Goal: Communication & Community: Answer question/provide support

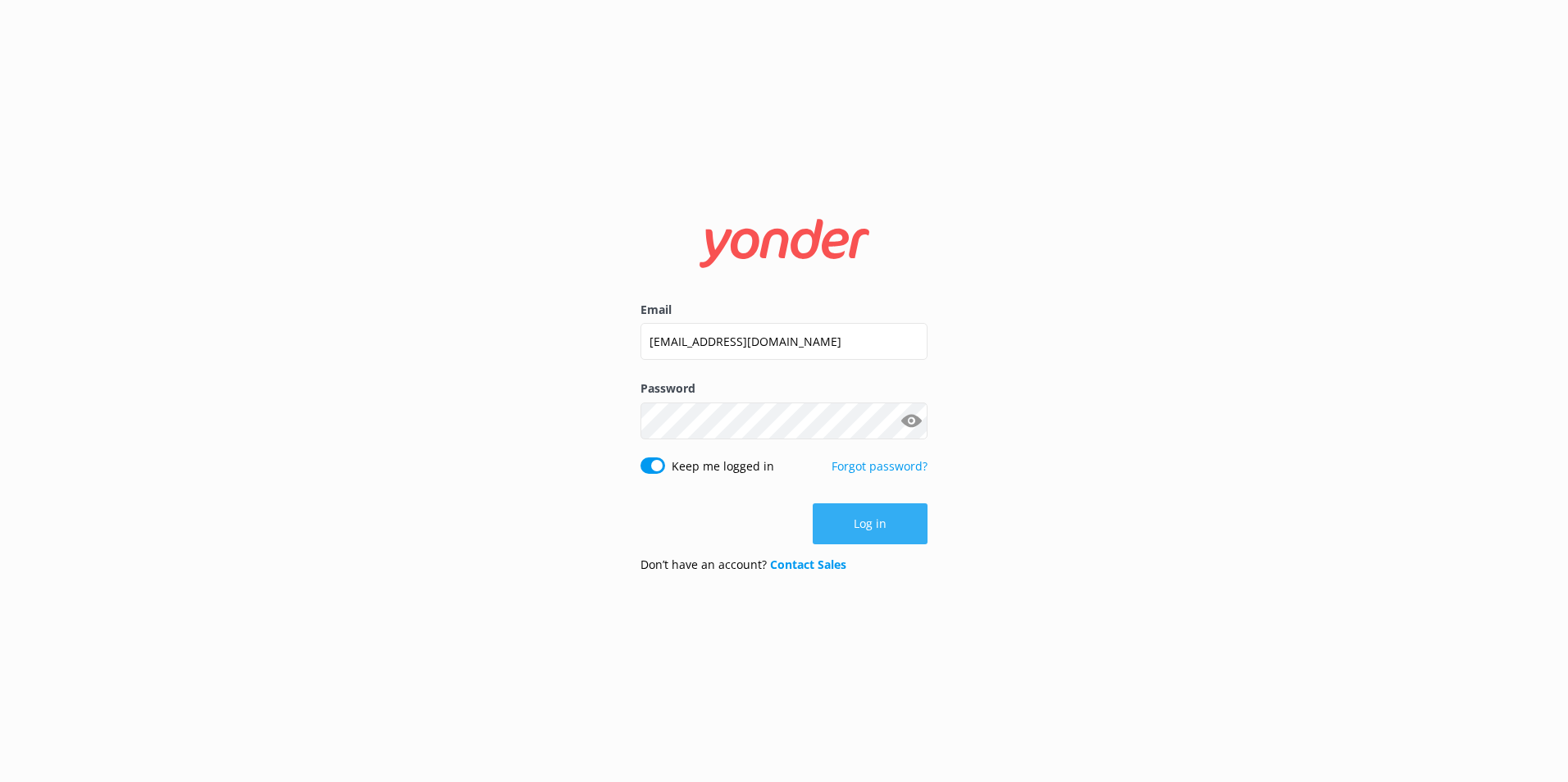
click at [857, 511] on button "Log in" at bounding box center [869, 524] width 115 height 41
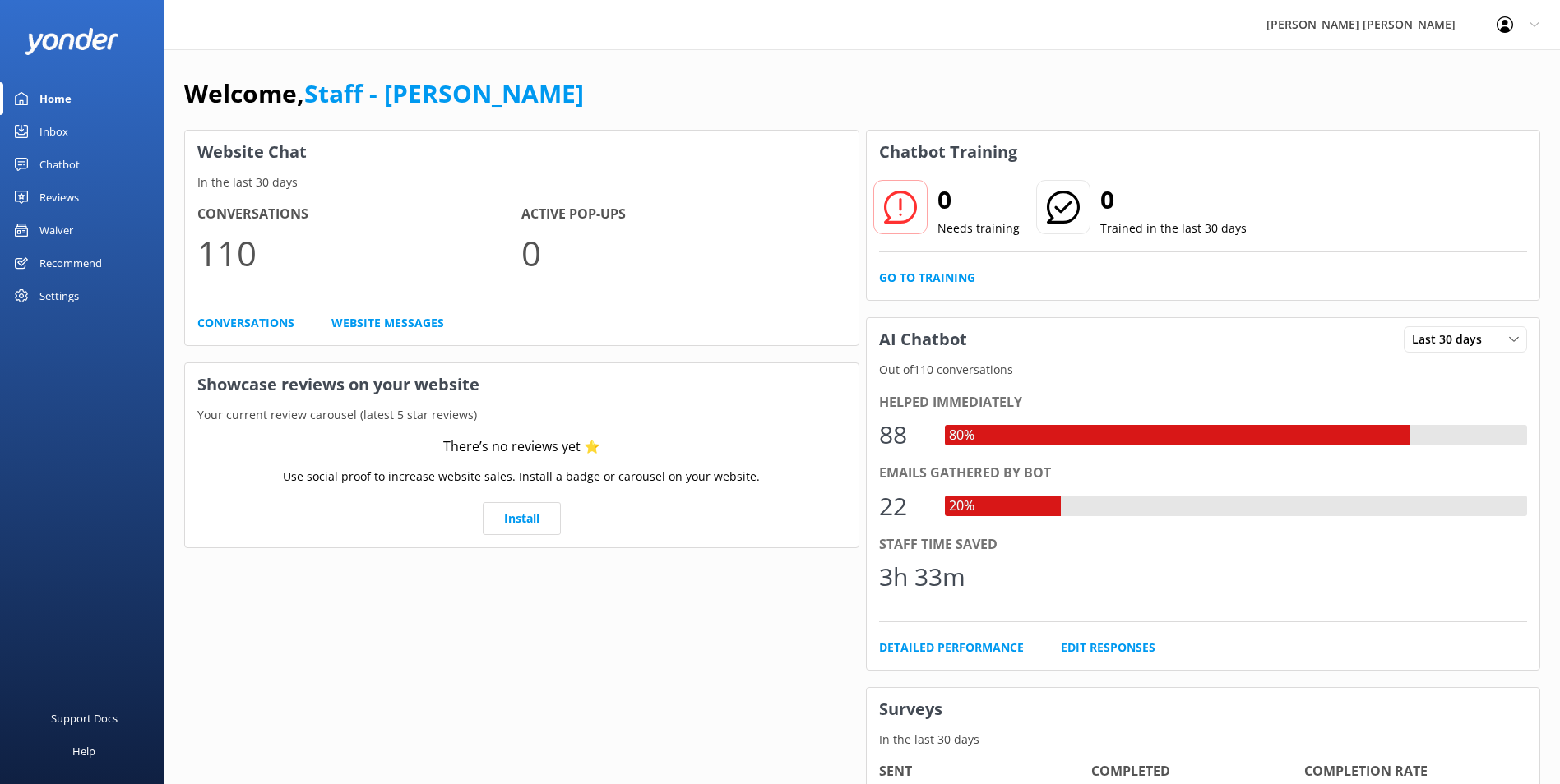
click at [44, 163] on div "Chatbot" at bounding box center [60, 164] width 40 height 33
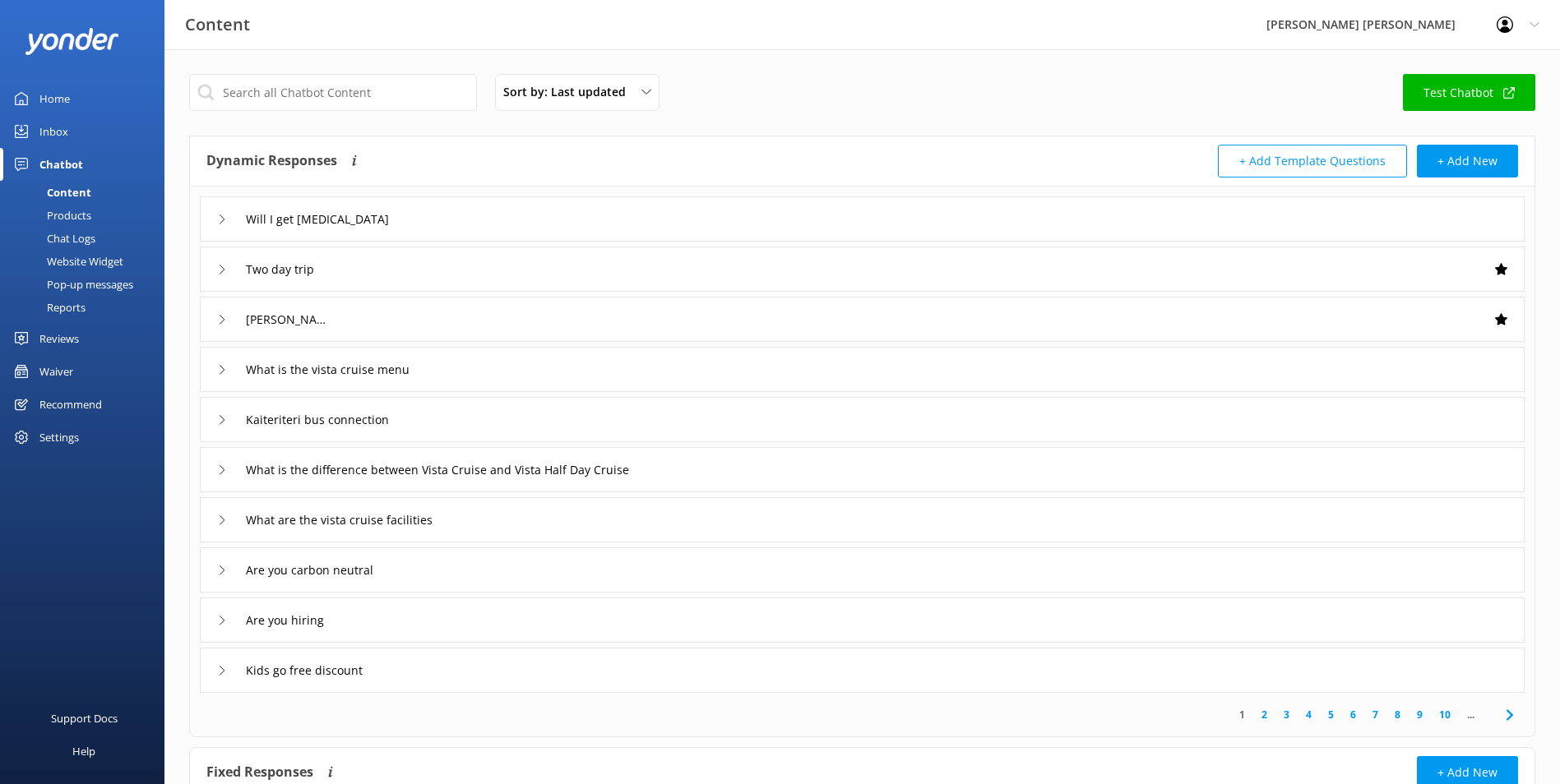
click at [55, 128] on div "Inbox" at bounding box center [54, 131] width 29 height 33
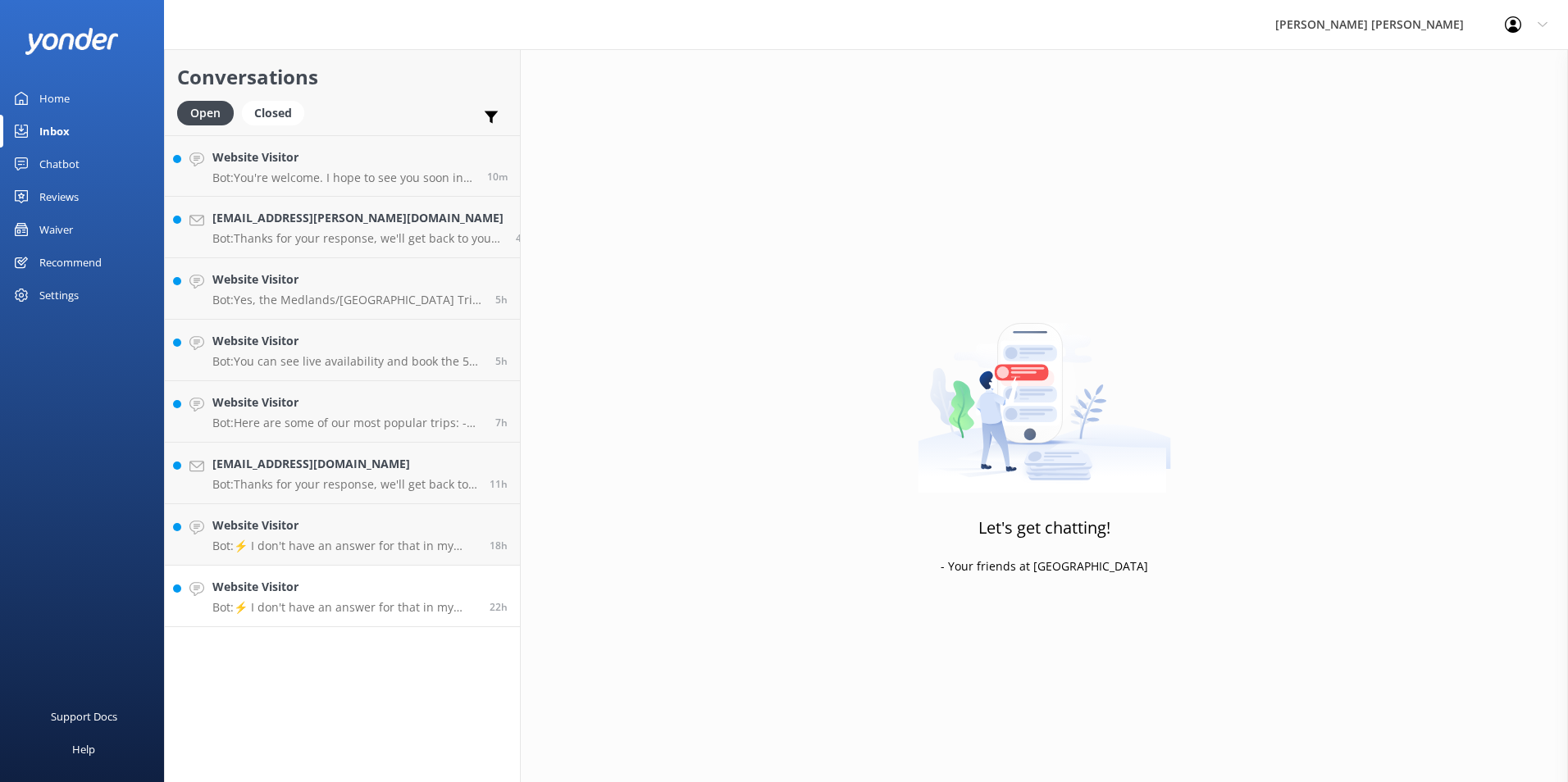
click at [314, 601] on p "Bot: ⚡ I don't have an answer for that in my knowledge base. Please try and rep…" at bounding box center [345, 608] width 265 height 15
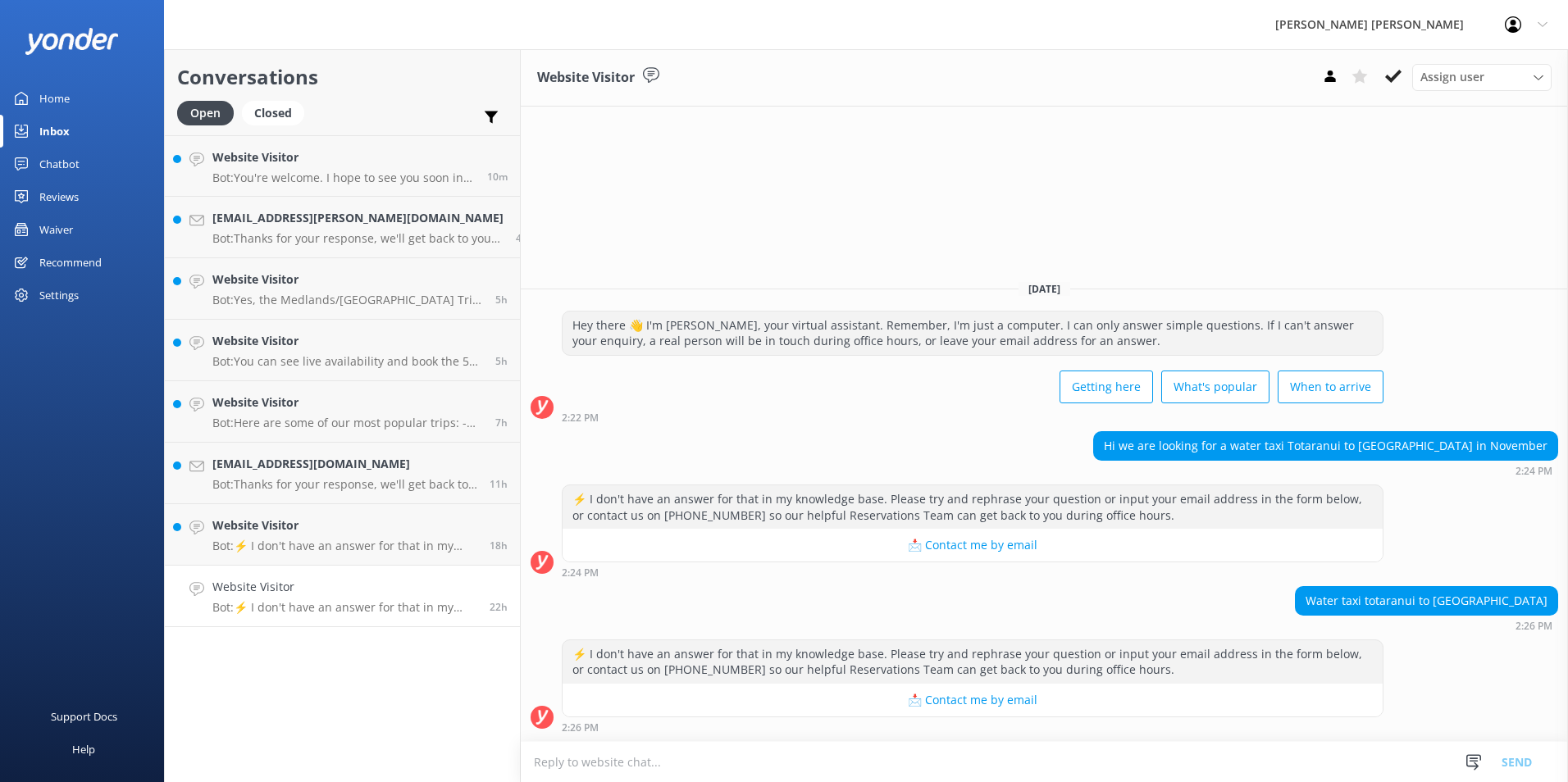
click at [668, 764] on textarea at bounding box center [1044, 762] width 1048 height 40
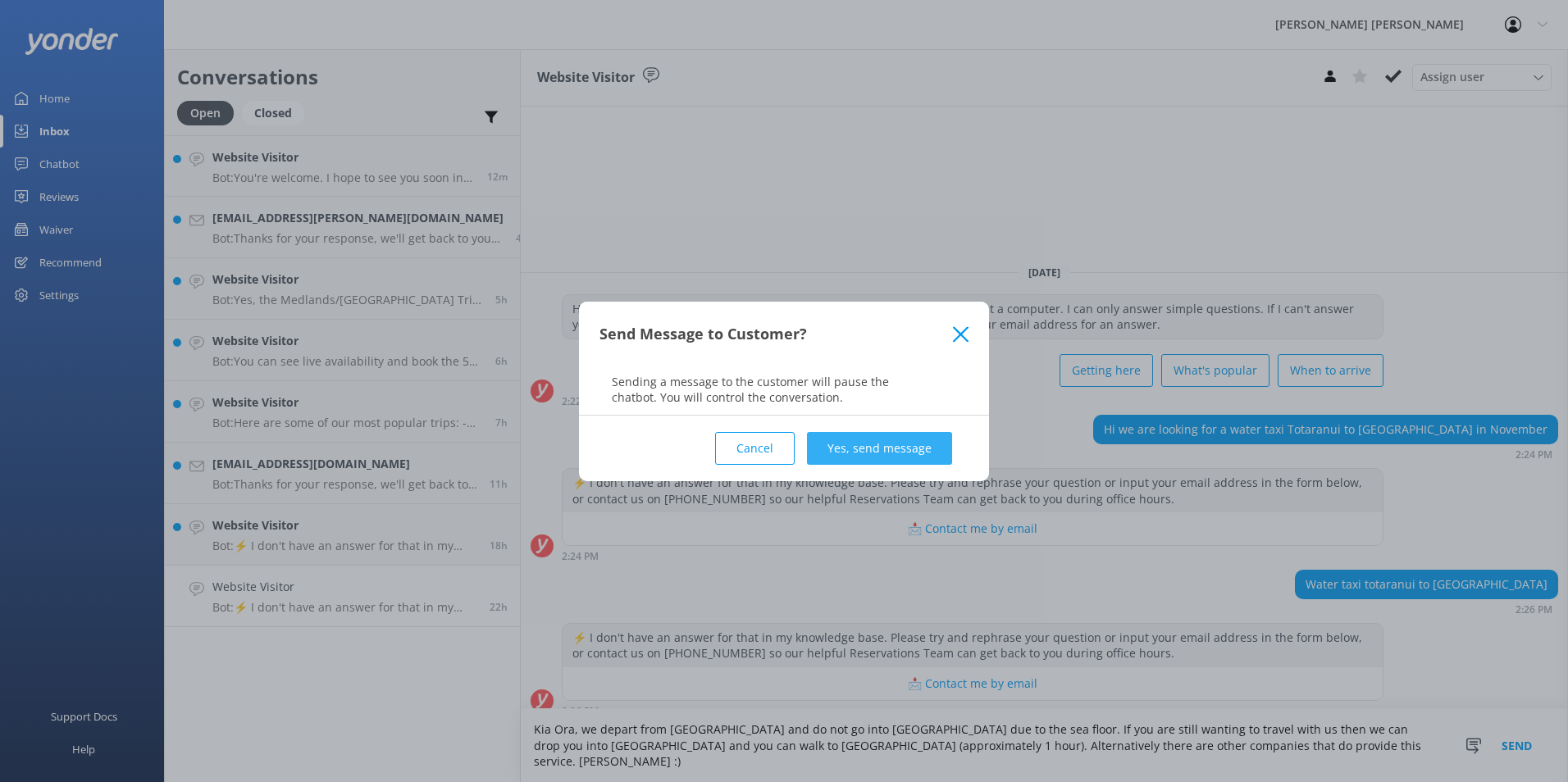
type textarea "Kia Ora, we depart from [GEOGRAPHIC_DATA] and do not go into [GEOGRAPHIC_DATA] …"
click at [847, 437] on button "Yes, send message" at bounding box center [880, 448] width 146 height 33
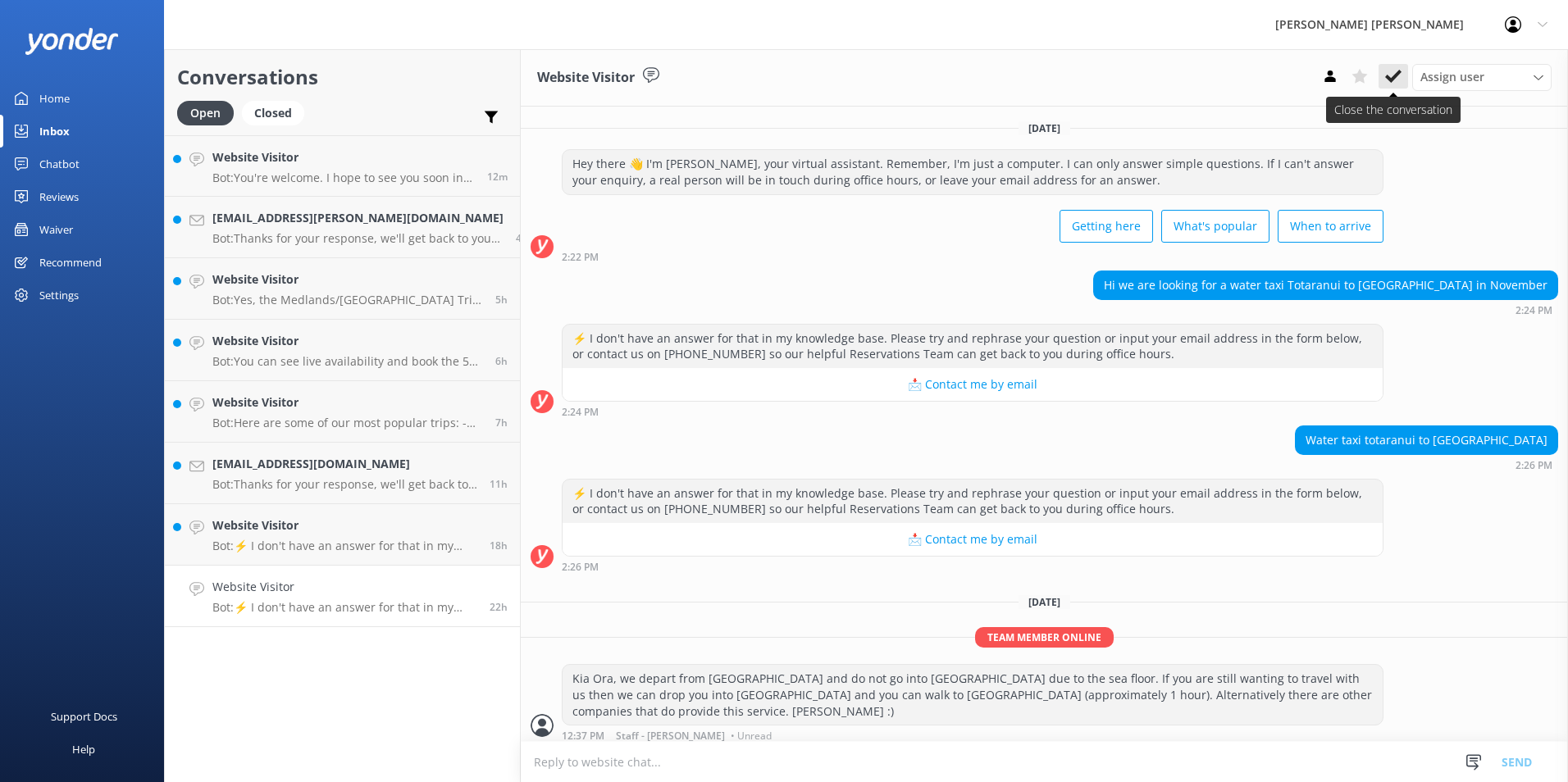
click at [1389, 74] on icon at bounding box center [1394, 76] width 17 height 17
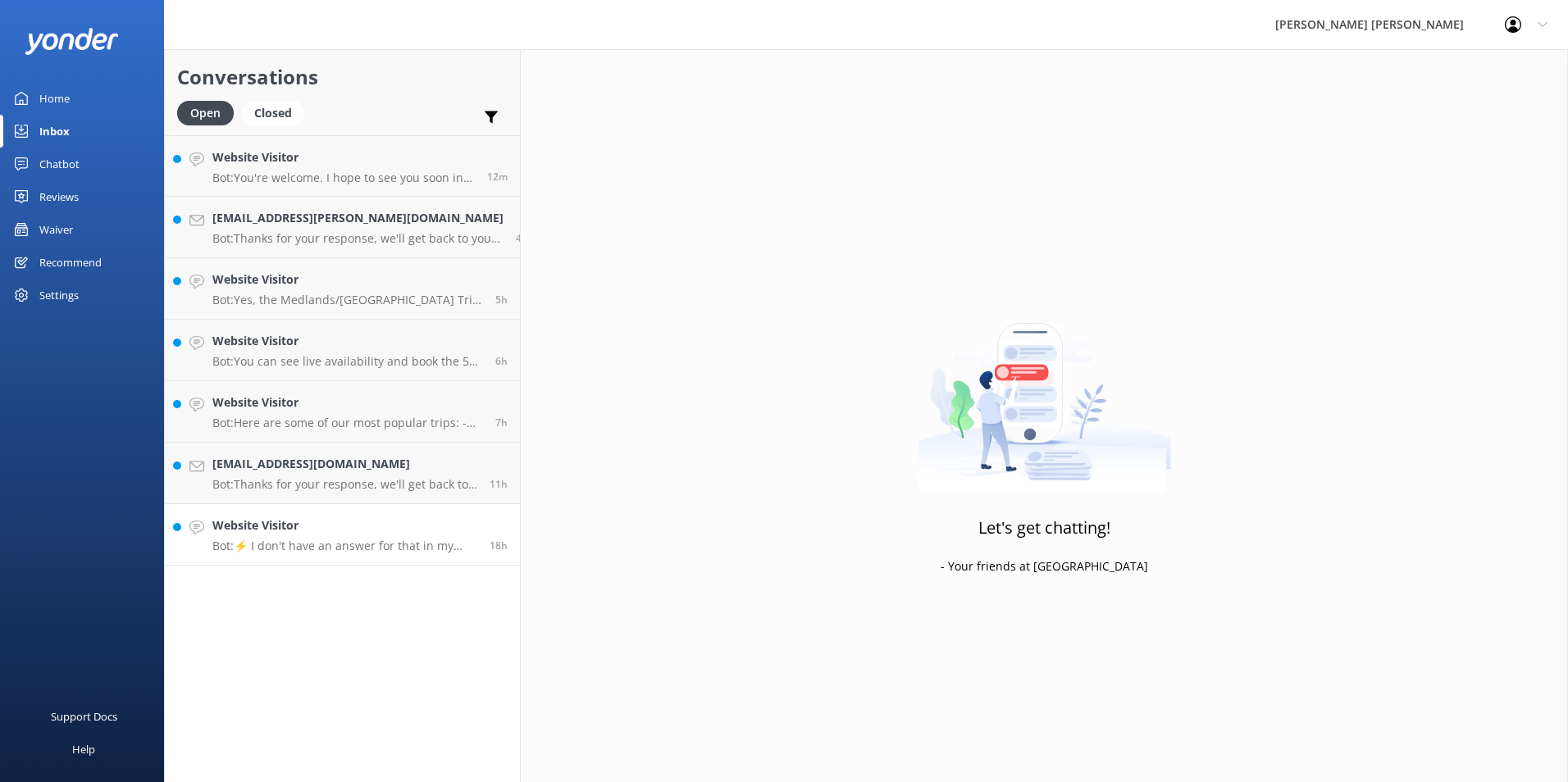
click at [318, 522] on h4 "Website Visitor" at bounding box center [345, 526] width 265 height 18
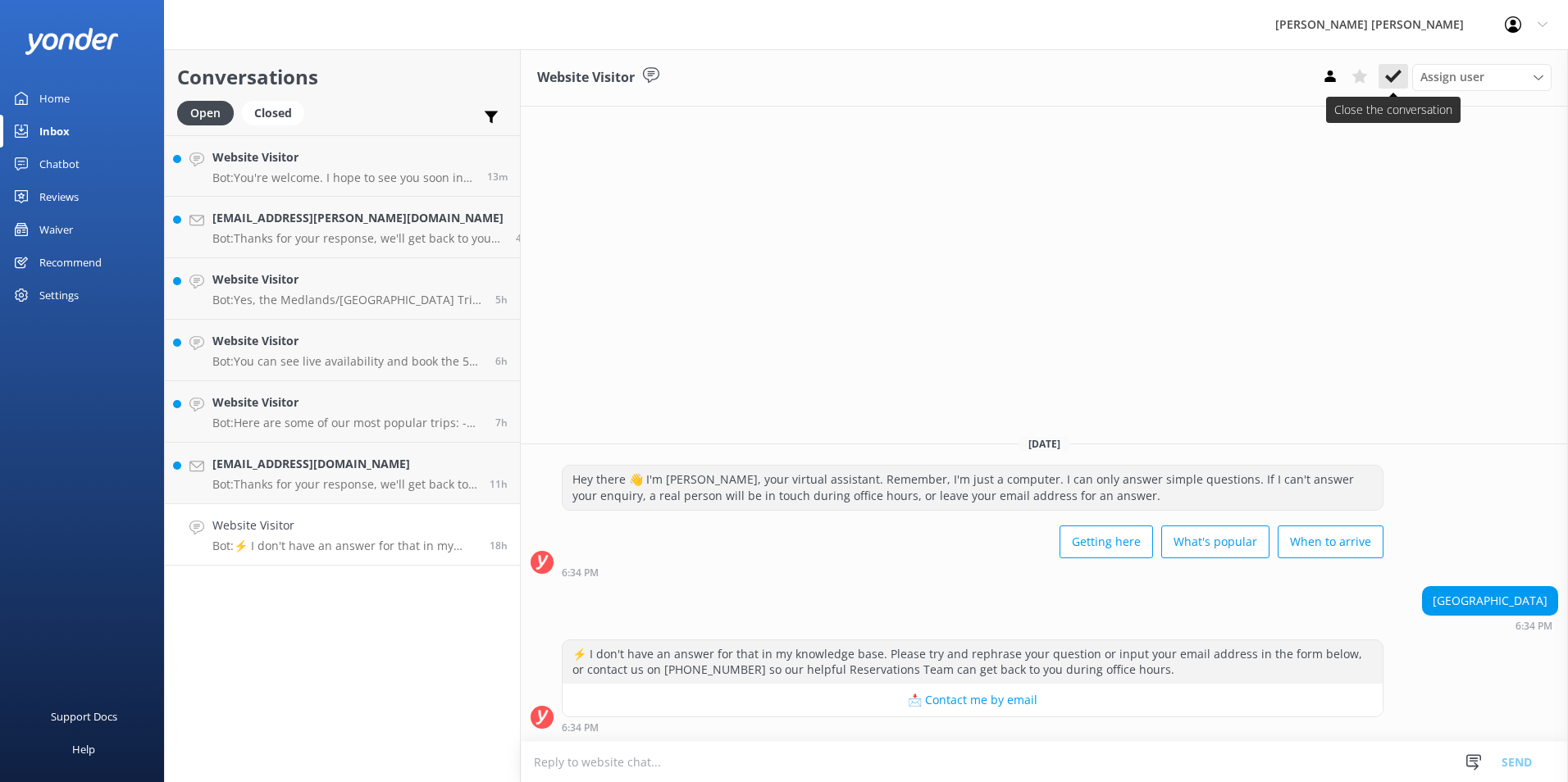
click at [1401, 67] on button at bounding box center [1393, 75] width 29 height 24
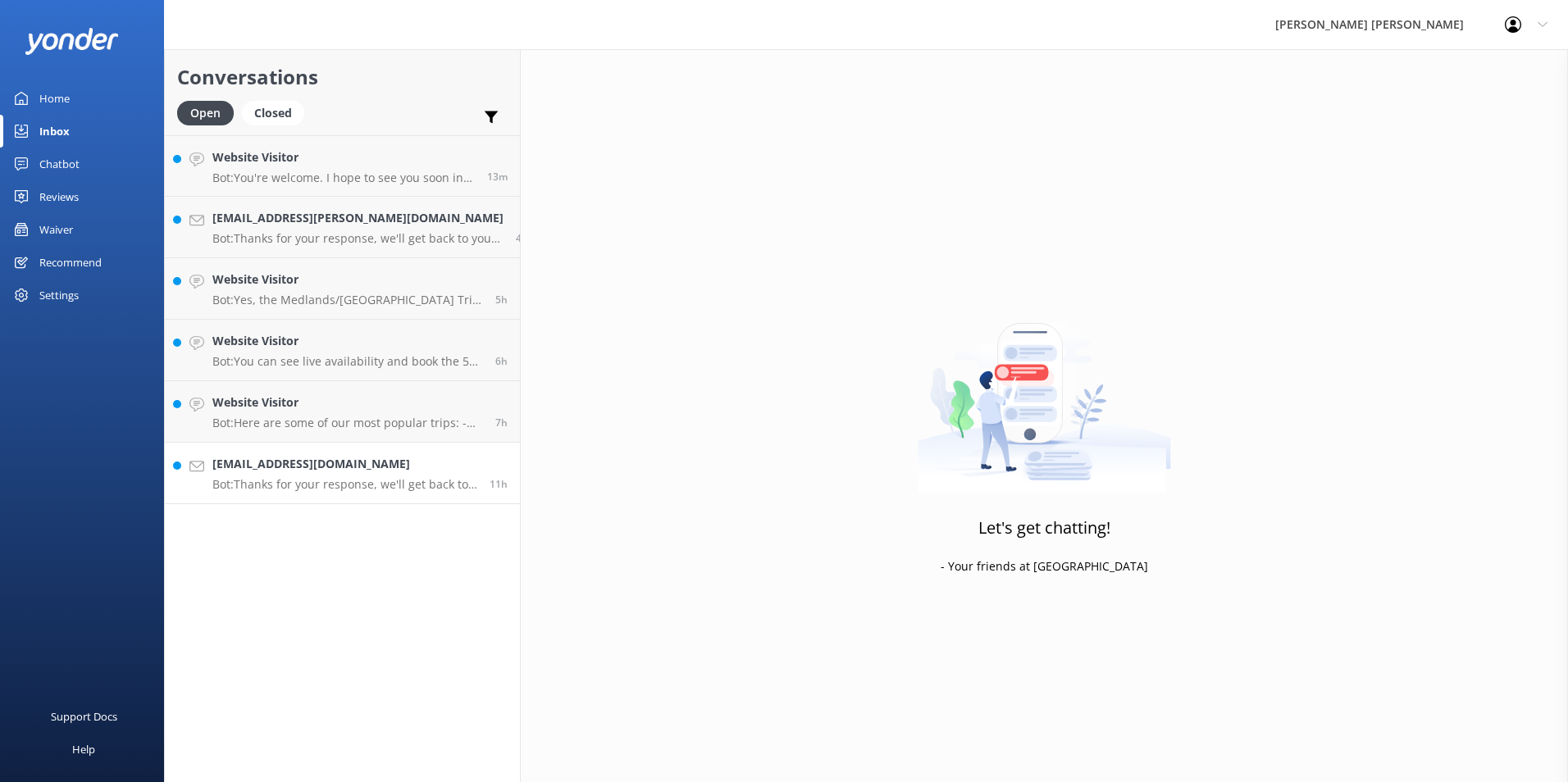
click at [279, 479] on p "Bot: Thanks for your response, we'll get back to you as soon as we can during o…" at bounding box center [345, 485] width 265 height 15
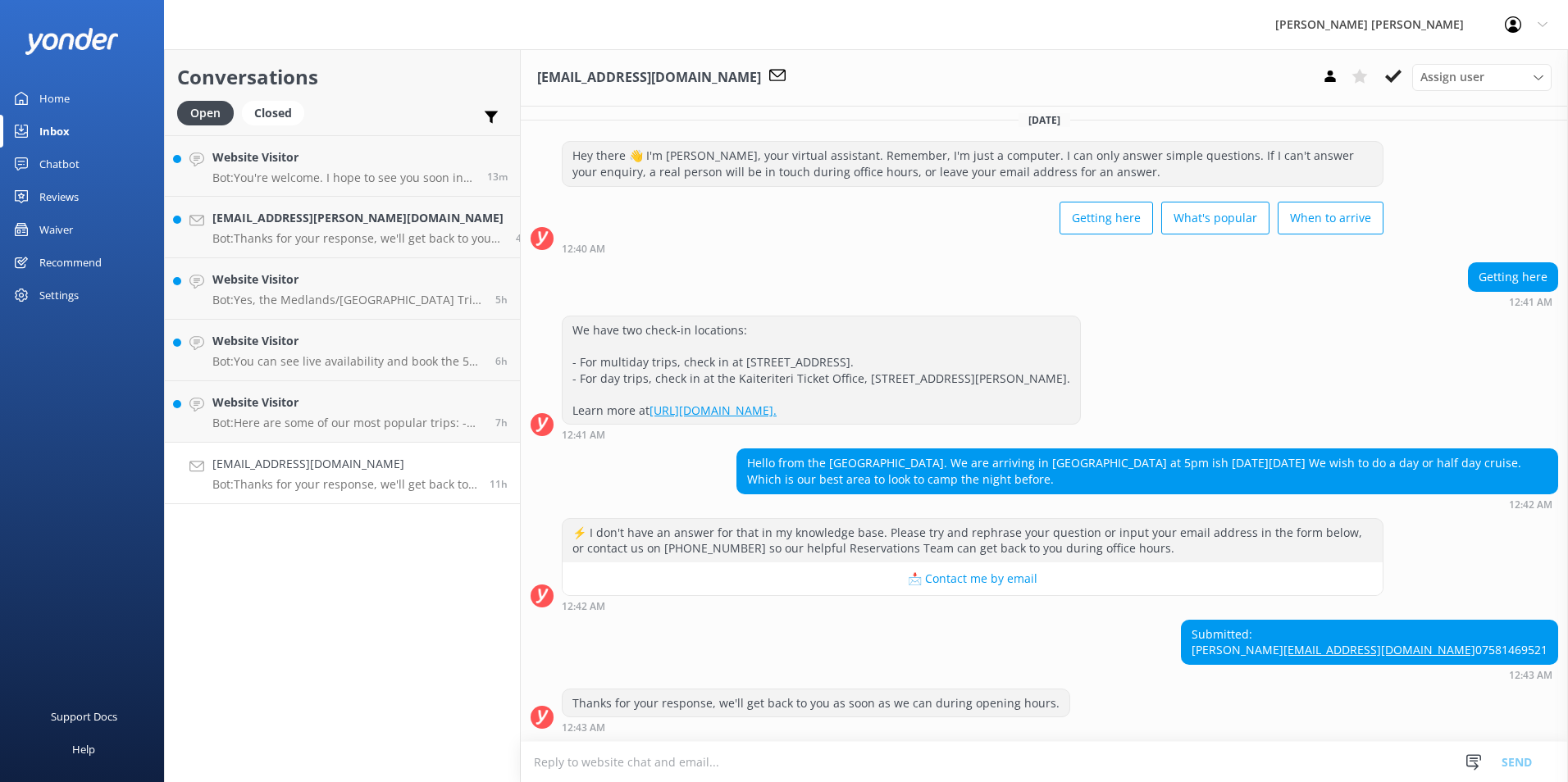
scroll to position [41, 0]
